Goal: Task Accomplishment & Management: Use online tool/utility

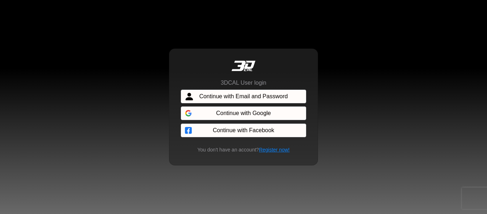
click at [270, 94] on span "Continue with Email and Password" at bounding box center [243, 96] width 88 height 9
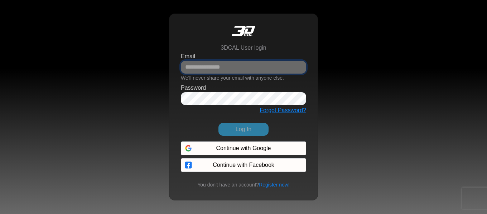
click at [223, 70] on input "Email" at bounding box center [243, 67] width 125 height 13
type input "**********"
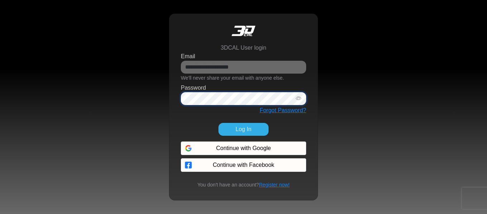
click at [218, 123] on button "Log In" at bounding box center [243, 129] width 50 height 13
click at [245, 128] on button "Log In" at bounding box center [243, 129] width 50 height 13
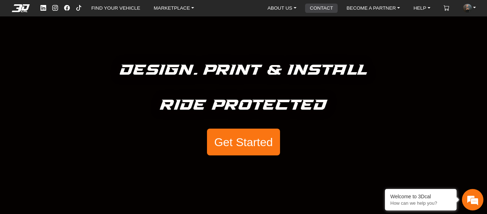
click at [315, 8] on link "CONTACT" at bounding box center [321, 8] width 29 height 9
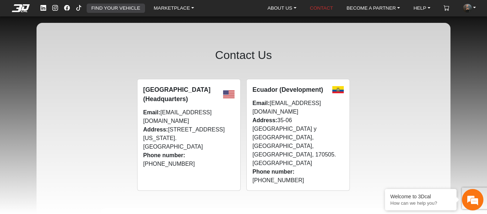
click at [139, 7] on link "FIND YOUR VEHICLE" at bounding box center [115, 8] width 54 height 9
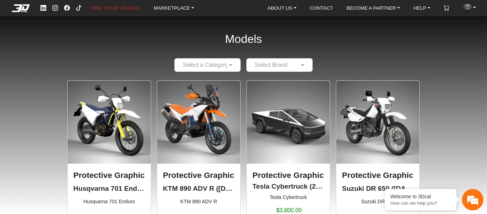
click at [207, 61] on input "text" at bounding box center [200, 65] width 44 height 9
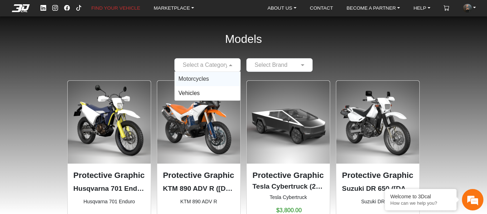
click at [210, 78] on div "Motorcycles" at bounding box center [207, 79] width 65 height 14
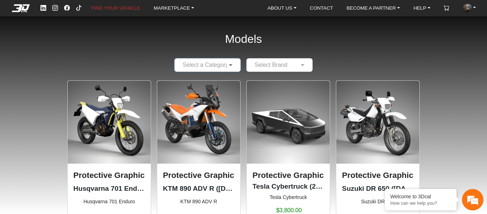
click at [227, 65] on span at bounding box center [231, 65] width 9 height 9
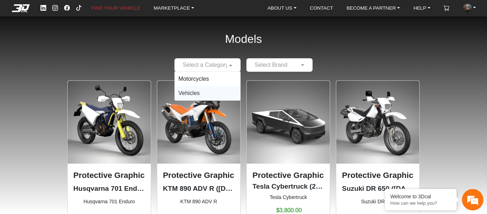
click at [208, 90] on div "Vehicles" at bounding box center [207, 93] width 65 height 14
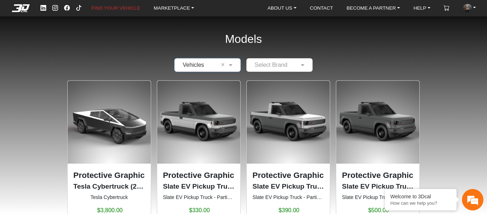
click at [263, 65] on input "text" at bounding box center [272, 65] width 44 height 9
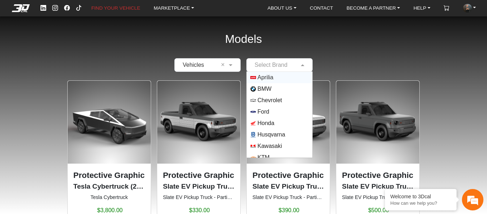
click at [269, 79] on span "Aprilia" at bounding box center [265, 77] width 16 height 9
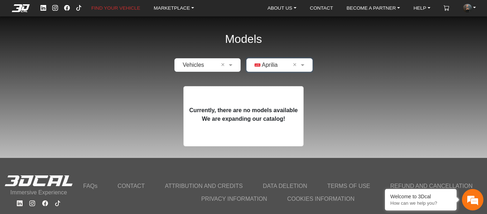
click at [268, 65] on input "text" at bounding box center [272, 65] width 44 height 9
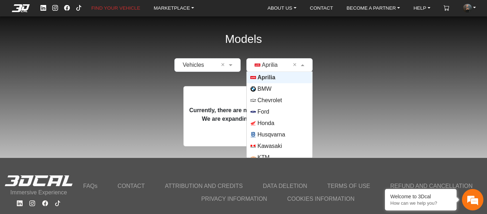
click at [295, 60] on div "× Aprilia ×" at bounding box center [279, 65] width 66 height 14
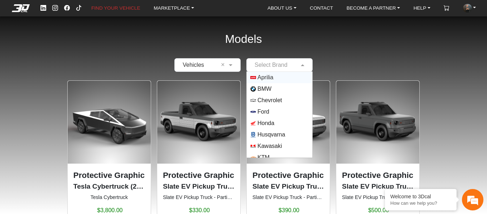
click at [290, 64] on input "text" at bounding box center [272, 65] width 44 height 9
click at [265, 112] on span "Ford" at bounding box center [263, 112] width 12 height 9
click at [293, 63] on input "text" at bounding box center [272, 65] width 44 height 9
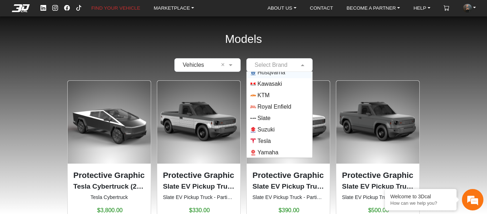
scroll to position [63, 0]
click at [269, 138] on span "Tesla" at bounding box center [263, 140] width 13 height 9
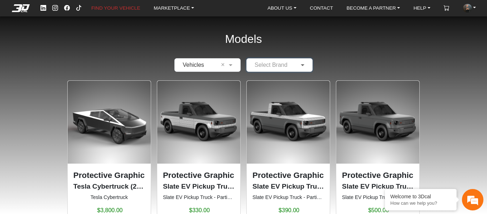
click at [301, 67] on span at bounding box center [303, 65] width 9 height 9
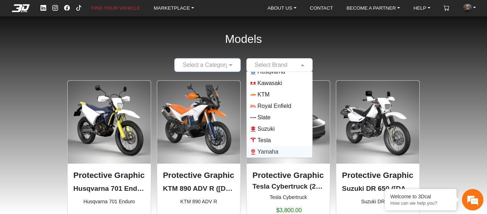
click at [275, 150] on span "Yamaha" at bounding box center [267, 152] width 21 height 9
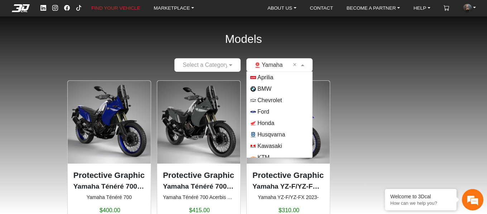
click at [276, 61] on input "text" at bounding box center [272, 65] width 44 height 9
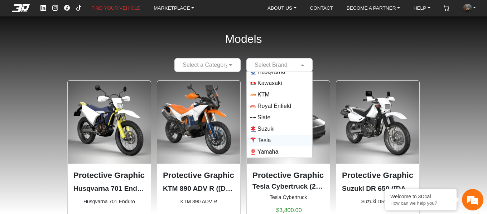
click at [273, 140] on span "Tesla" at bounding box center [279, 141] width 58 height 6
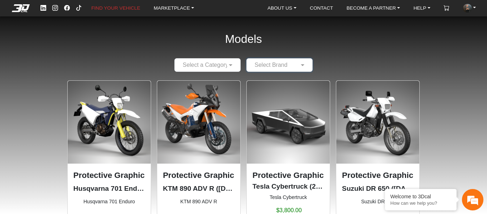
click at [291, 67] on input "text" at bounding box center [272, 65] width 44 height 9
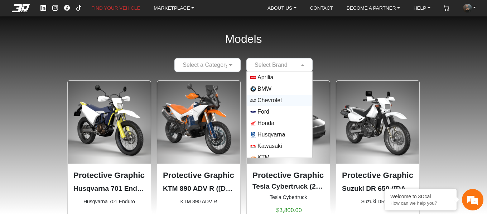
click at [287, 101] on span "Chevrolet" at bounding box center [279, 101] width 58 height 6
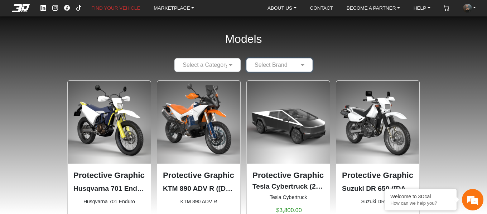
click at [290, 64] on input "text" at bounding box center [272, 65] width 44 height 9
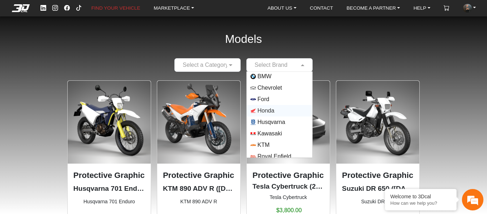
scroll to position [0, 0]
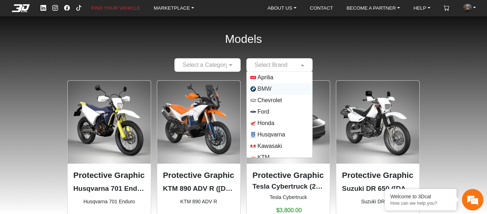
click at [259, 89] on span "BMW" at bounding box center [264, 89] width 14 height 9
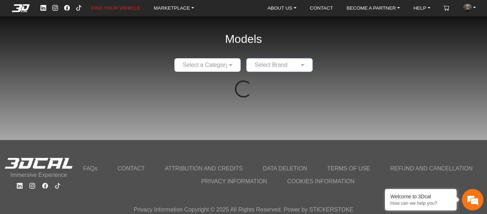
click at [293, 64] on div at bounding box center [279, 64] width 65 height 9
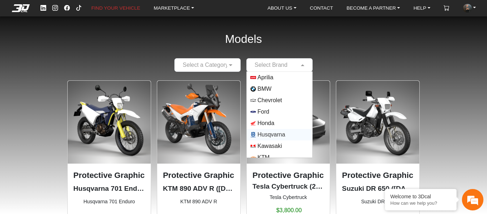
click at [277, 136] on span "Husqvarna" at bounding box center [271, 135] width 28 height 9
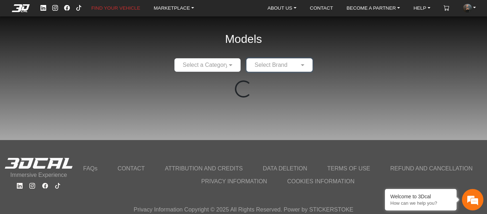
click at [292, 65] on input "text" at bounding box center [272, 65] width 44 height 9
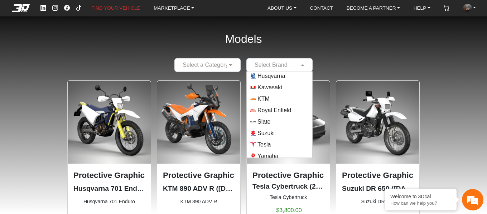
scroll to position [63, 0]
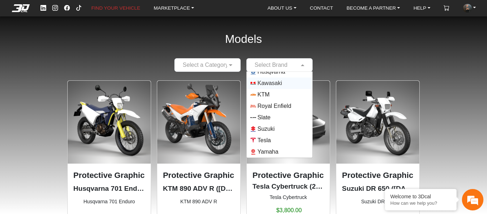
click at [267, 83] on span "Kawasaki" at bounding box center [269, 83] width 24 height 9
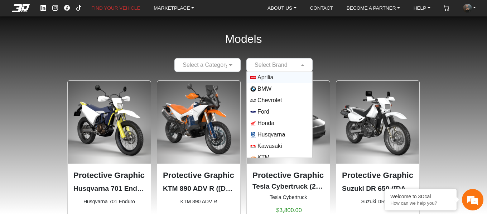
click at [293, 66] on div at bounding box center [279, 64] width 65 height 9
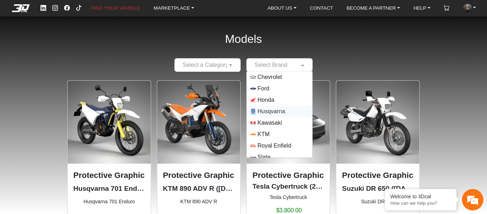
scroll to position [36, 0]
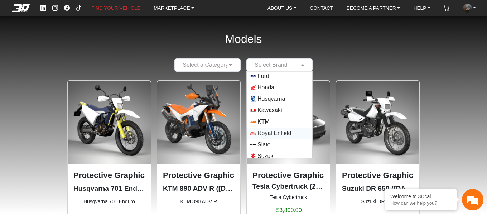
click at [275, 132] on span "Royal Enfield" at bounding box center [274, 133] width 34 height 9
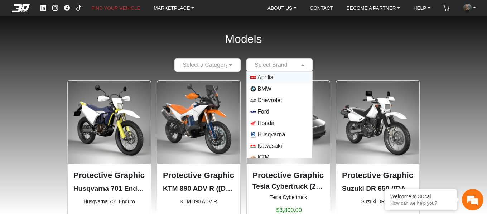
click at [295, 63] on div at bounding box center [279, 64] width 65 height 9
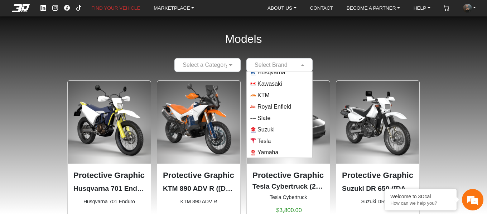
scroll to position [63, 0]
click at [282, 116] on span "Slate" at bounding box center [279, 118] width 58 height 6
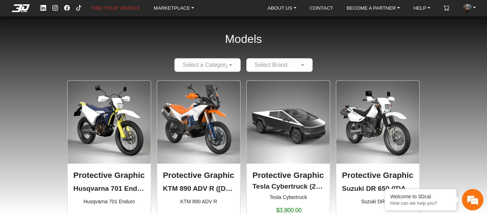
click at [20, 8] on em at bounding box center [20, 8] width 29 height 8
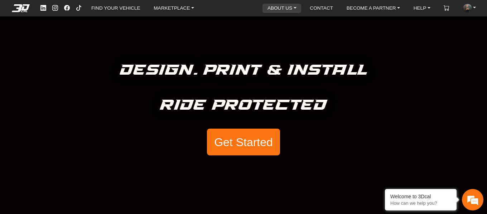
click at [285, 10] on link "ABOUT US" at bounding box center [281, 8] width 35 height 9
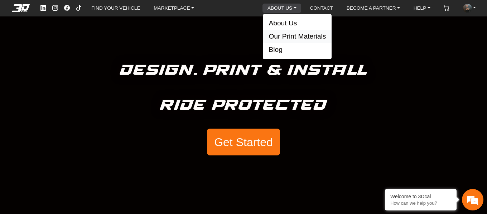
click at [299, 36] on button "Our Print Materials" at bounding box center [297, 36] width 69 height 13
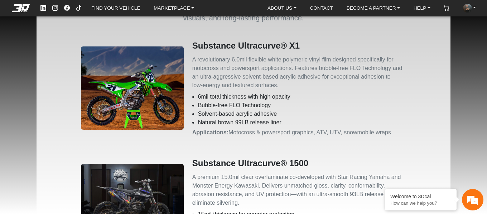
scroll to position [72, 0]
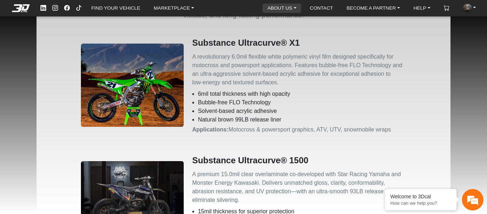
click at [283, 8] on link "ABOUT US" at bounding box center [281, 8] width 35 height 9
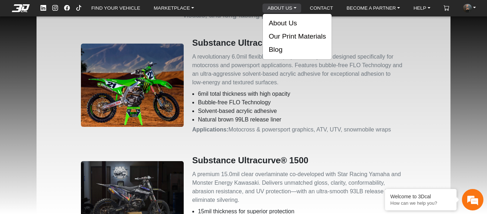
scroll to position [0, 0]
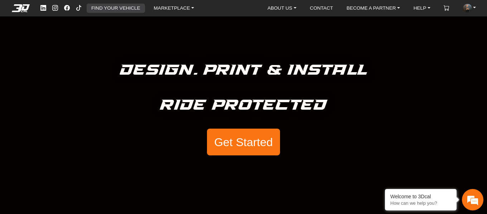
click at [98, 7] on link "FIND YOUR VEHICLE" at bounding box center [115, 8] width 54 height 9
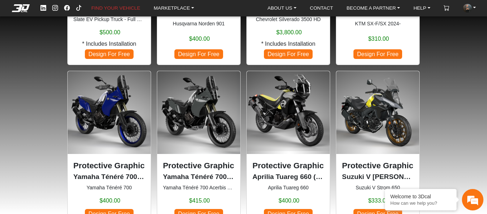
scroll to position [551, 0]
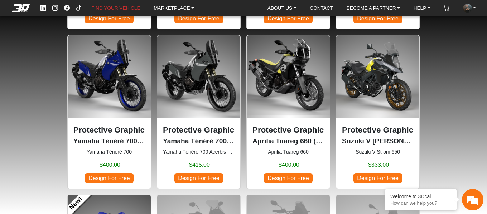
click at [389, 175] on span "Design For Free" at bounding box center [377, 179] width 49 height 10
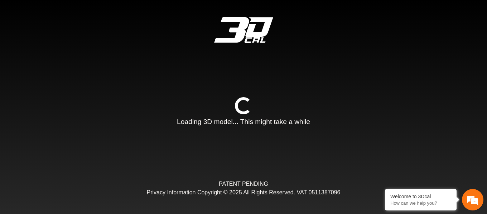
type input "*"
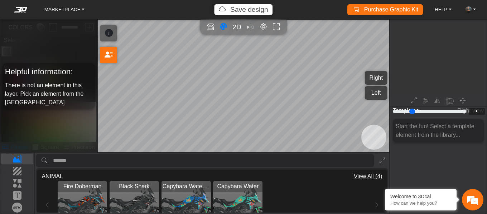
scroll to position [96, 87]
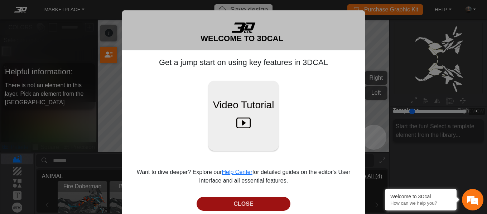
click at [248, 201] on button "CLOSE" at bounding box center [243, 204] width 94 height 14
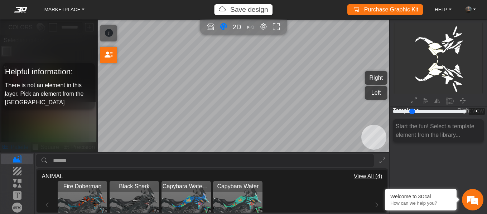
click at [94, 204] on img "View Fire Doberman" at bounding box center [82, 205] width 49 height 49
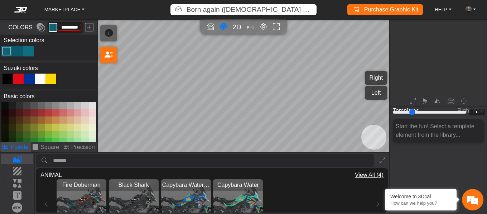
scroll to position [96, 87]
